Goal: Transaction & Acquisition: Purchase product/service

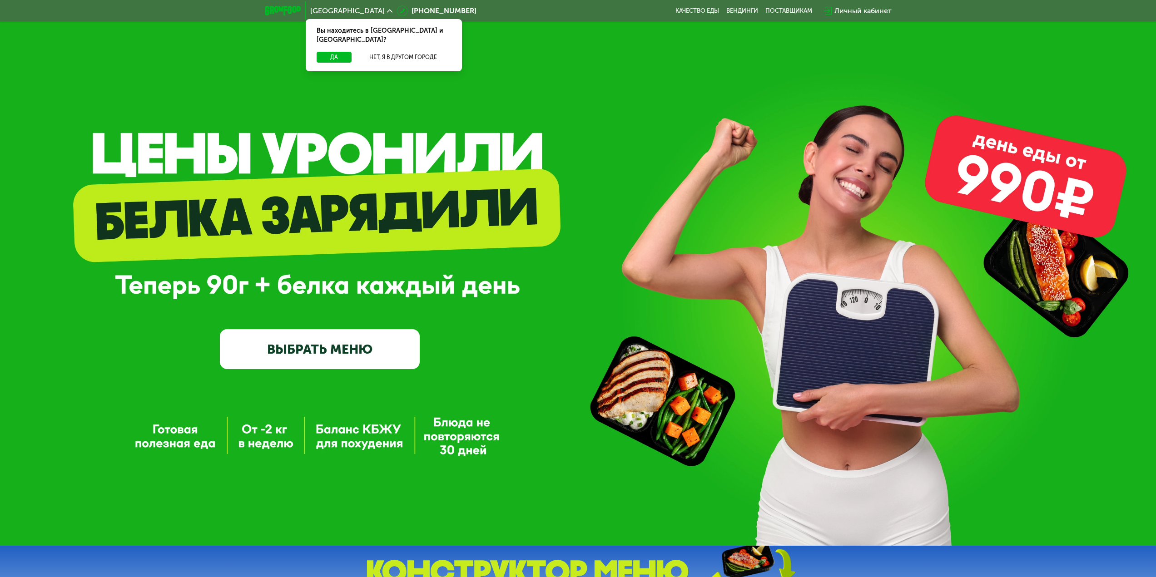
click at [279, 342] on link "ВЫБРАТЬ МЕНЮ" at bounding box center [320, 349] width 200 height 40
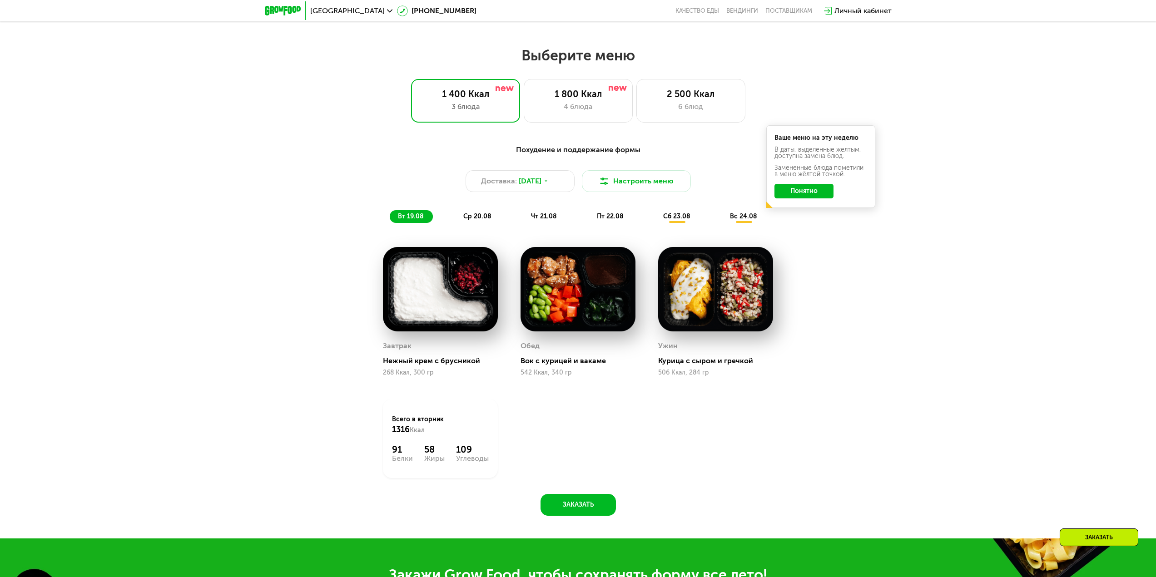
scroll to position [628, 0]
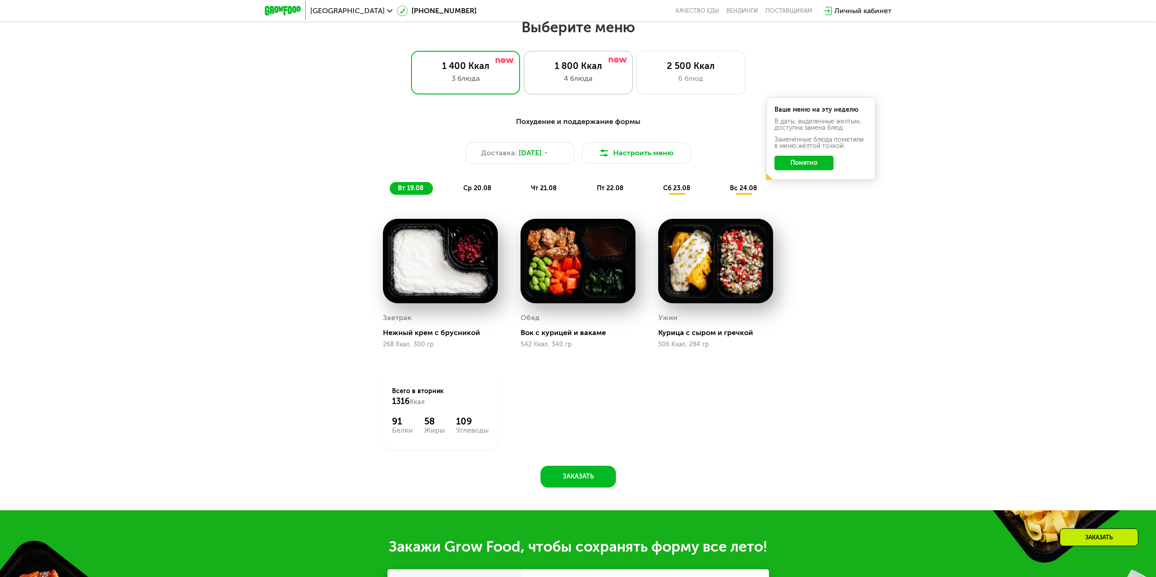
click at [552, 76] on div "4 блюда" at bounding box center [578, 78] width 90 height 11
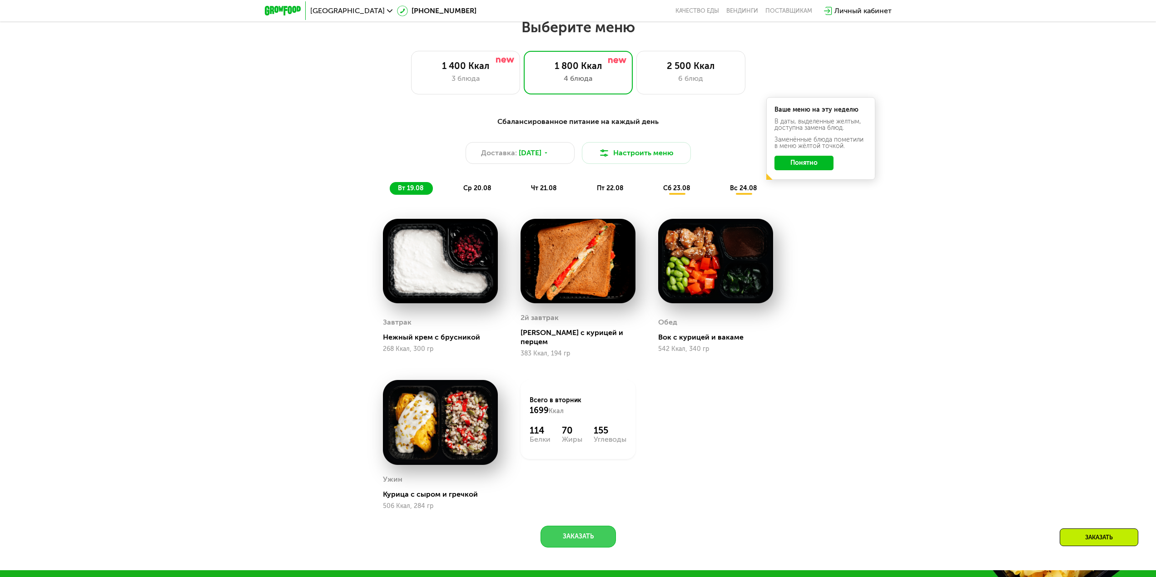
click at [564, 532] on button "Заказать" at bounding box center [578, 537] width 75 height 22
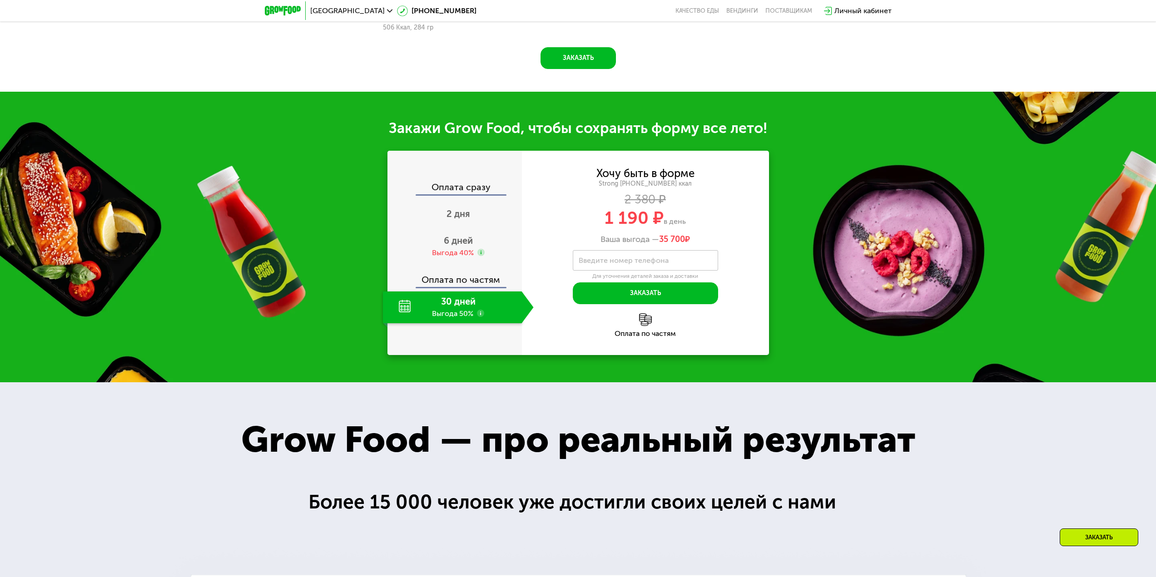
scroll to position [1102, 0]
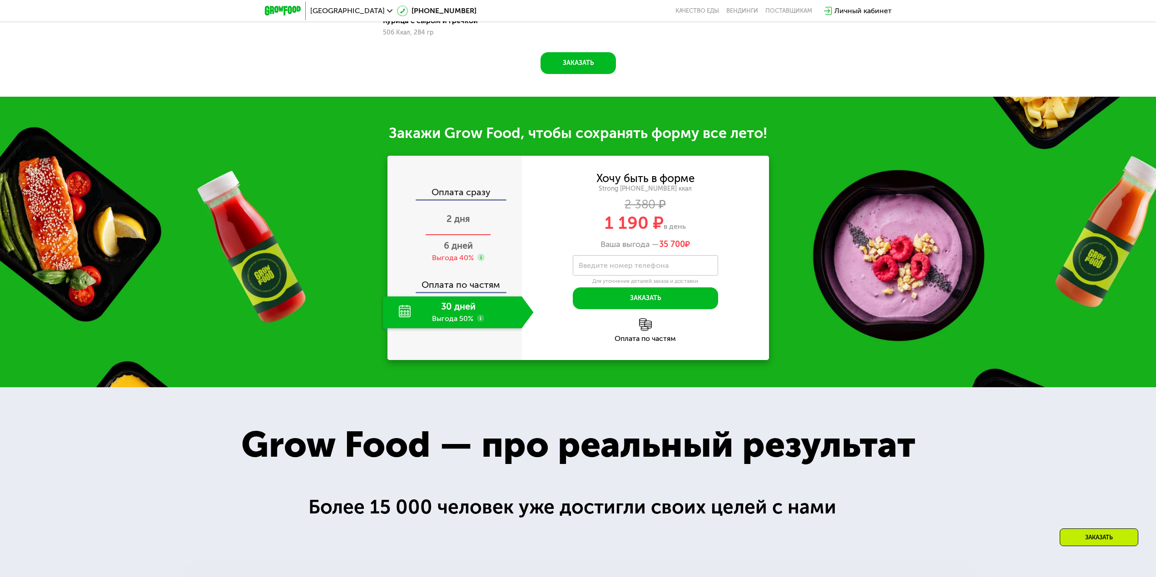
click at [459, 214] on span "2 дня" at bounding box center [459, 219] width 24 height 11
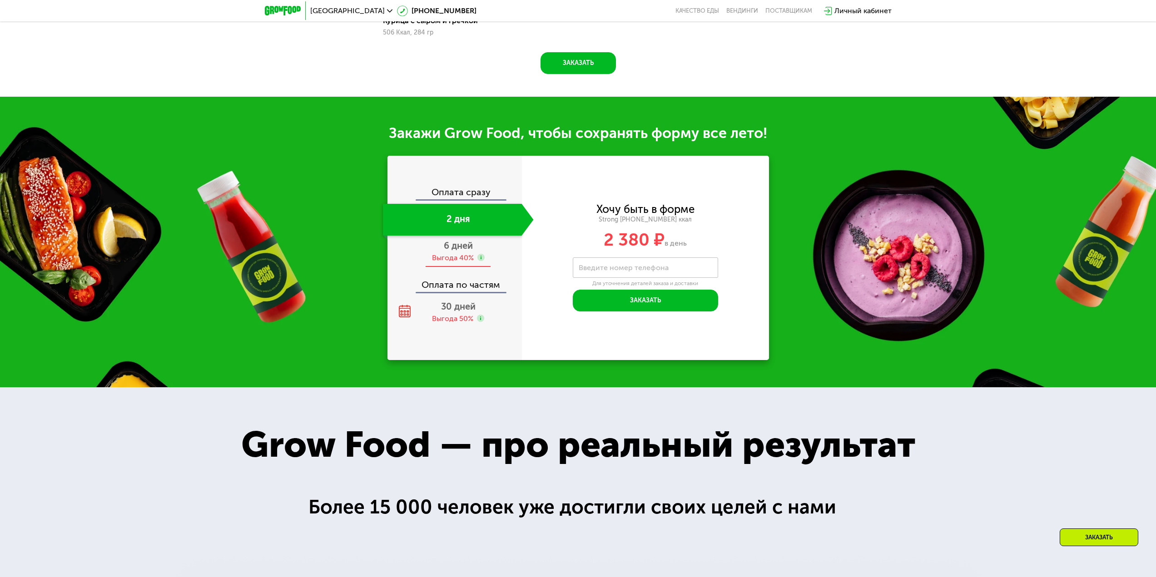
click at [456, 244] on span "6 дней" at bounding box center [458, 245] width 29 height 11
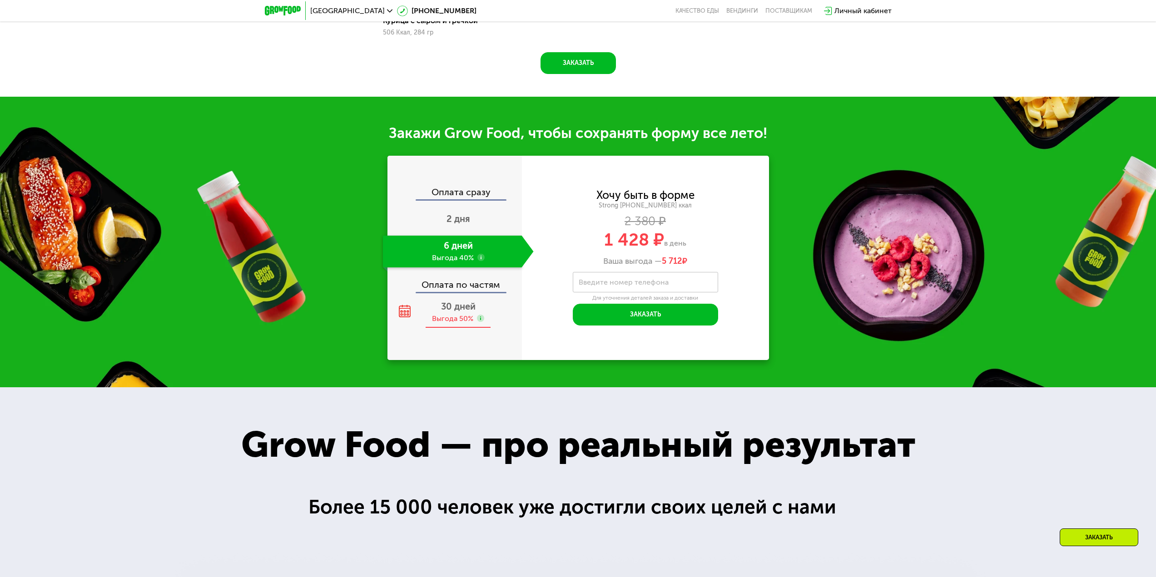
click at [461, 303] on span "30 дней" at bounding box center [458, 306] width 35 height 11
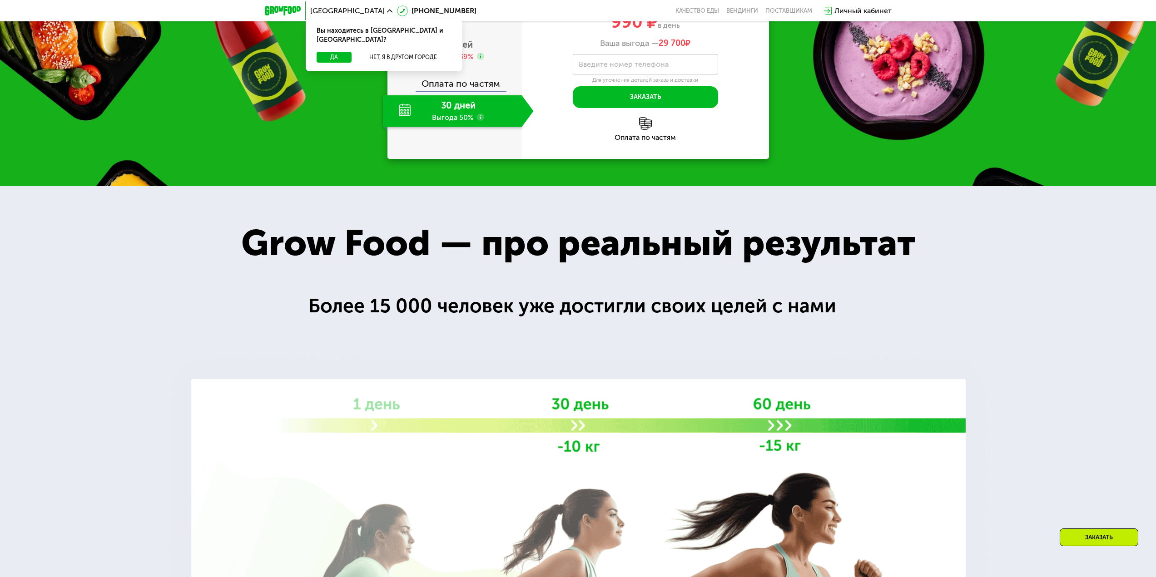
scroll to position [1197, 0]
